Goal: Task Accomplishment & Management: Complete application form

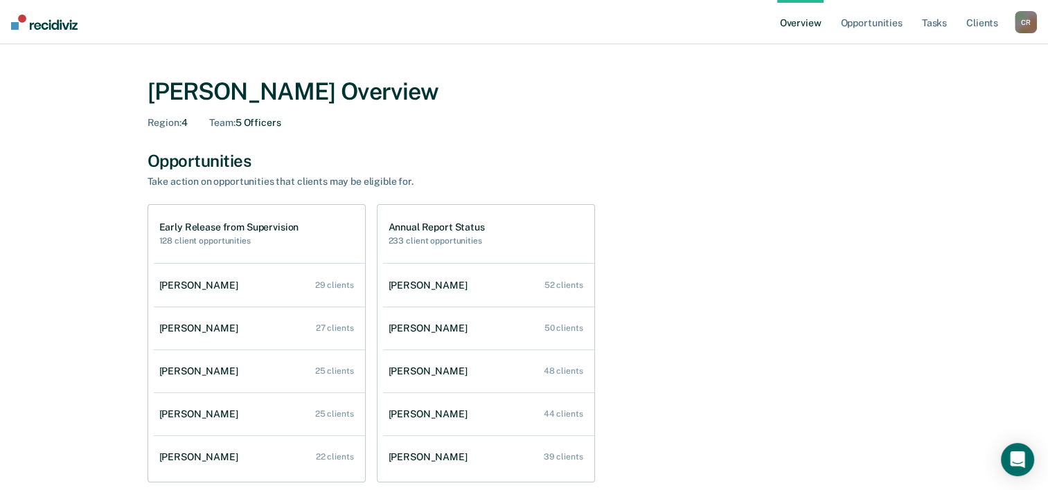
scroll to position [69, 0]
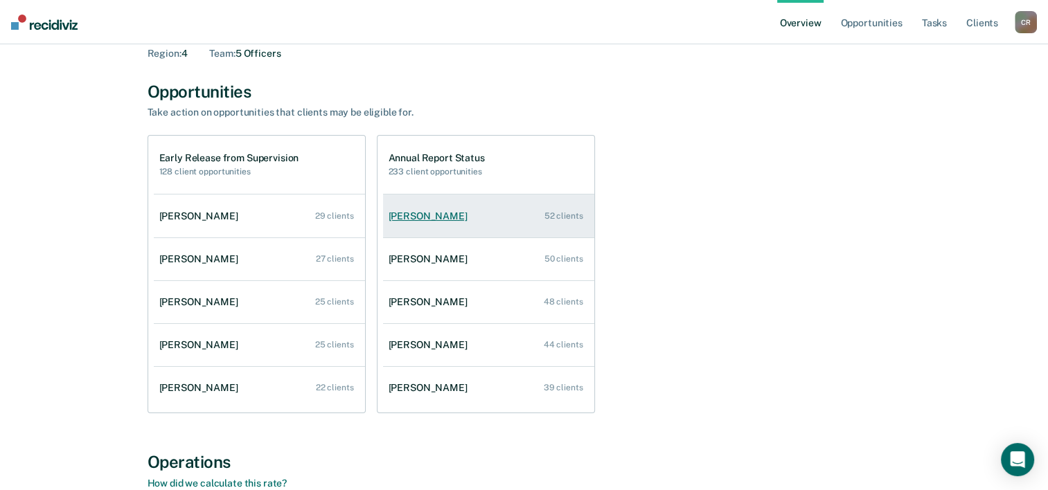
click at [426, 215] on div "[PERSON_NAME]" at bounding box center [430, 216] width 84 height 12
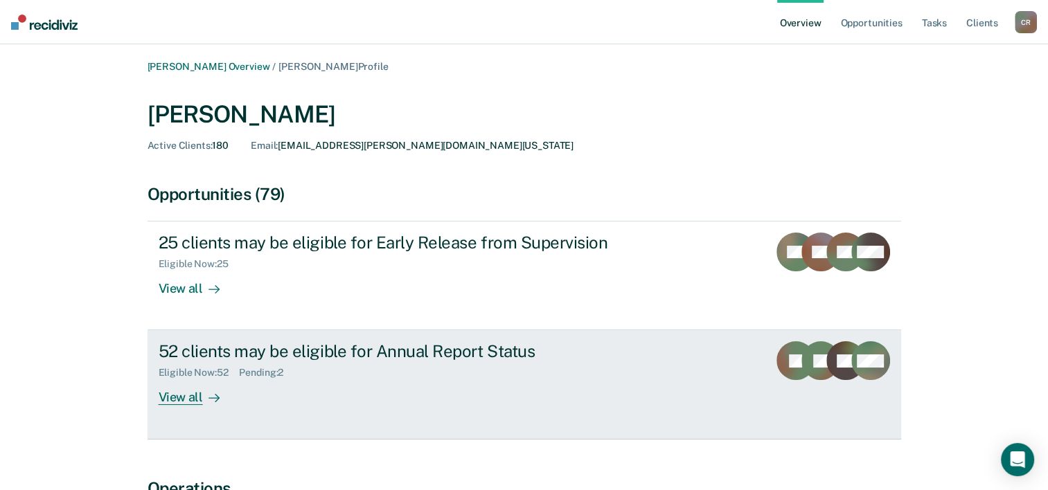
click at [179, 400] on div "View all" at bounding box center [198, 392] width 78 height 27
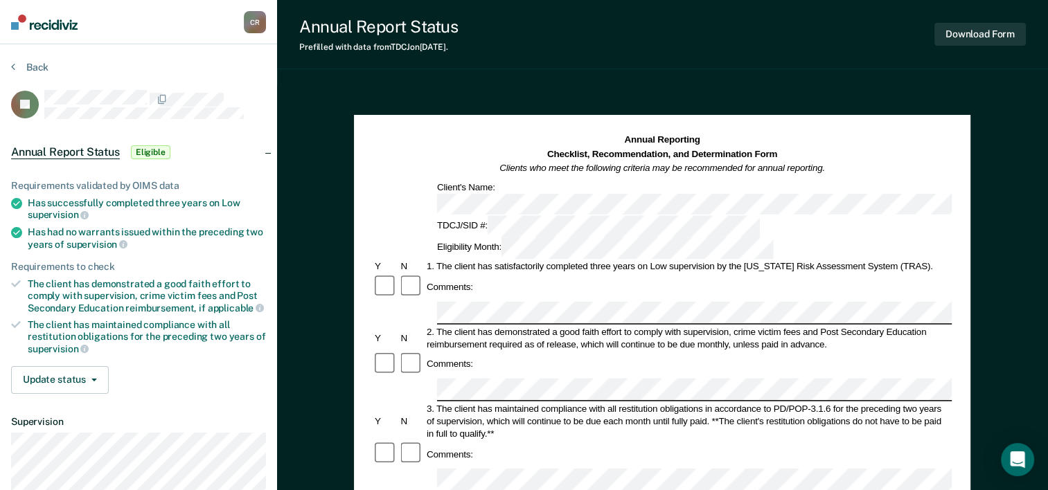
click at [596, 274] on div "Comments:" at bounding box center [661, 287] width 579 height 26
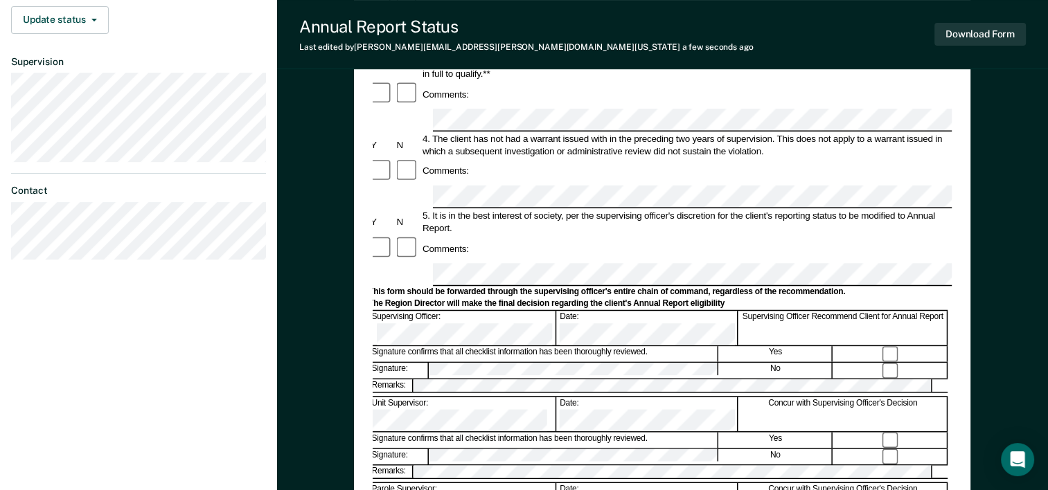
scroll to position [535, 0]
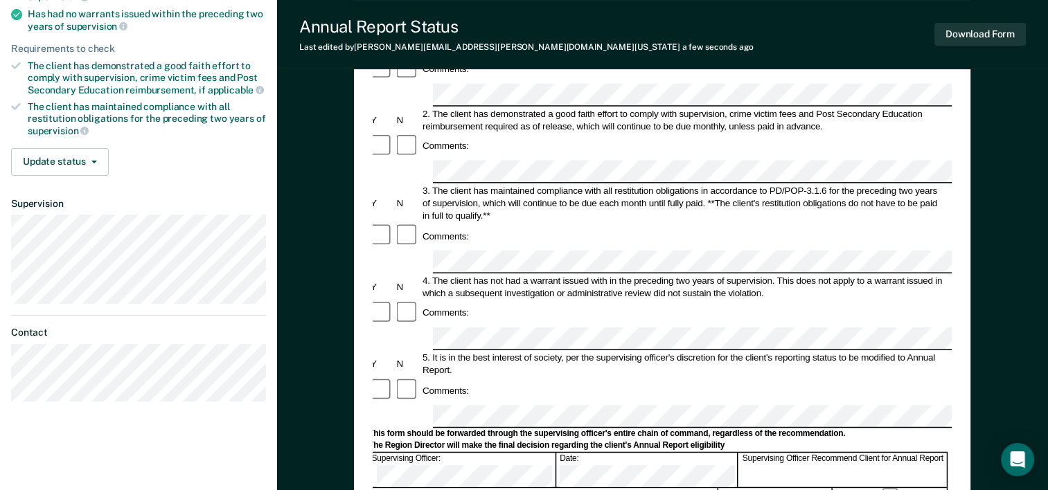
scroll to position [0, 0]
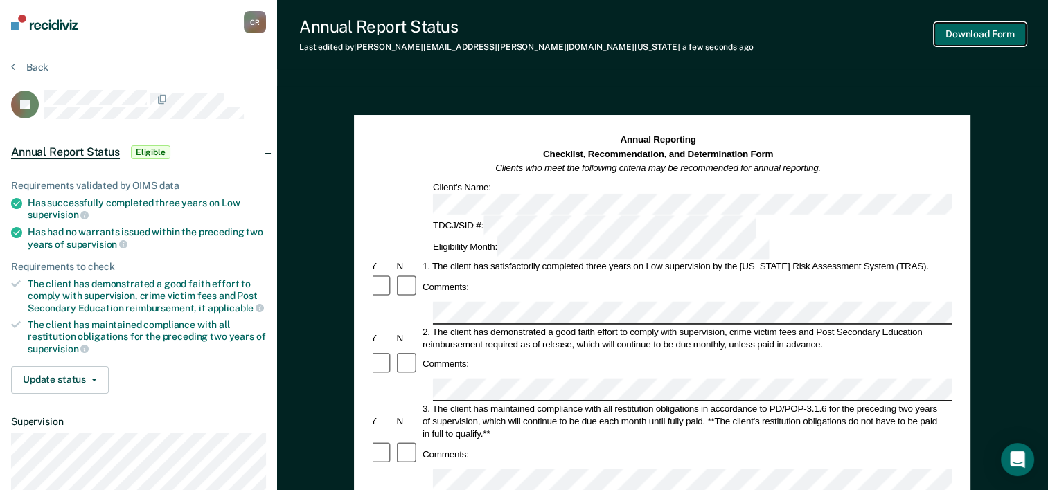
click at [962, 33] on button "Download Form" at bounding box center [979, 34] width 91 height 23
